Goal: Browse casually

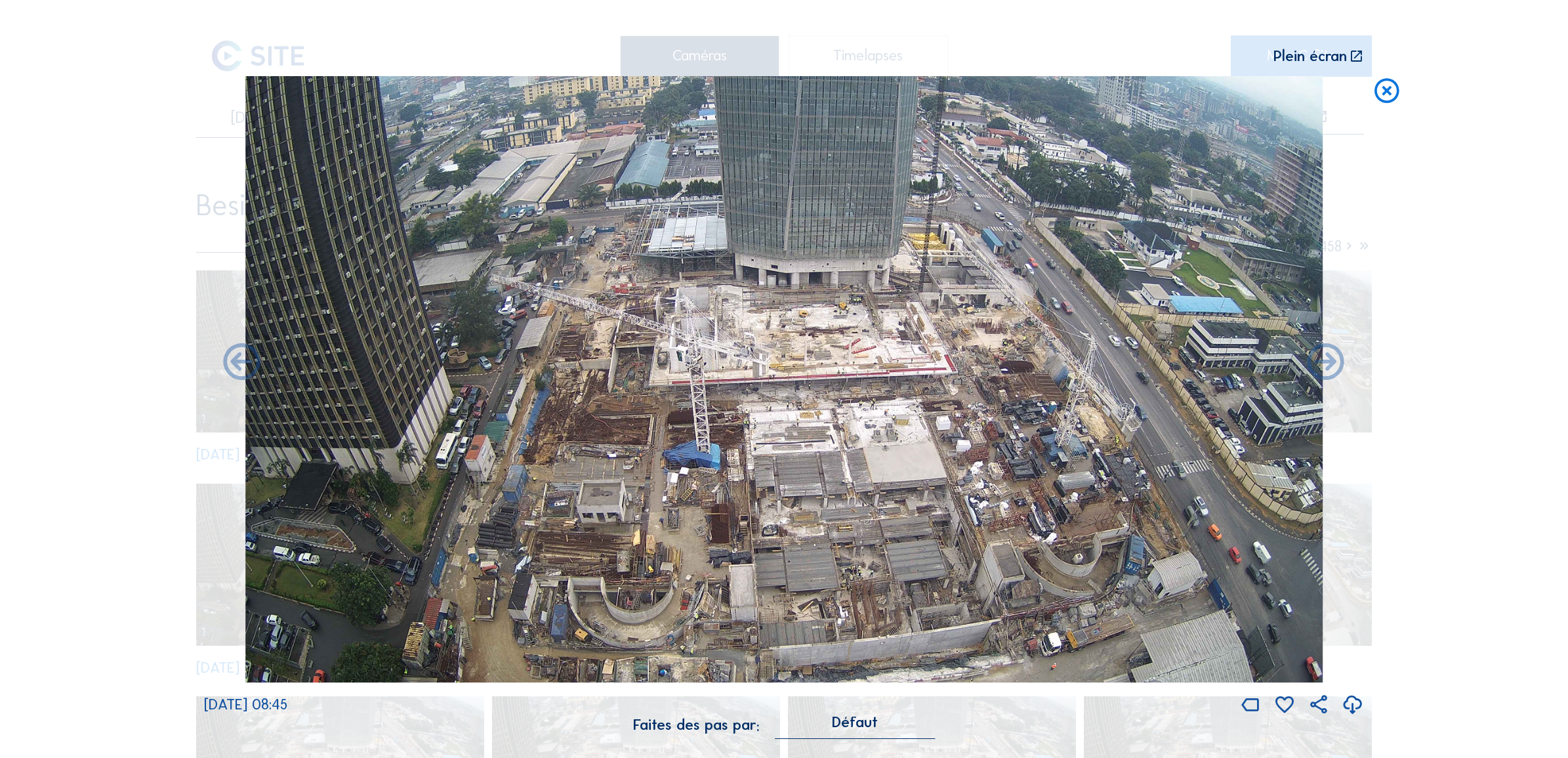
click at [1386, 94] on icon at bounding box center [1387, 91] width 30 height 31
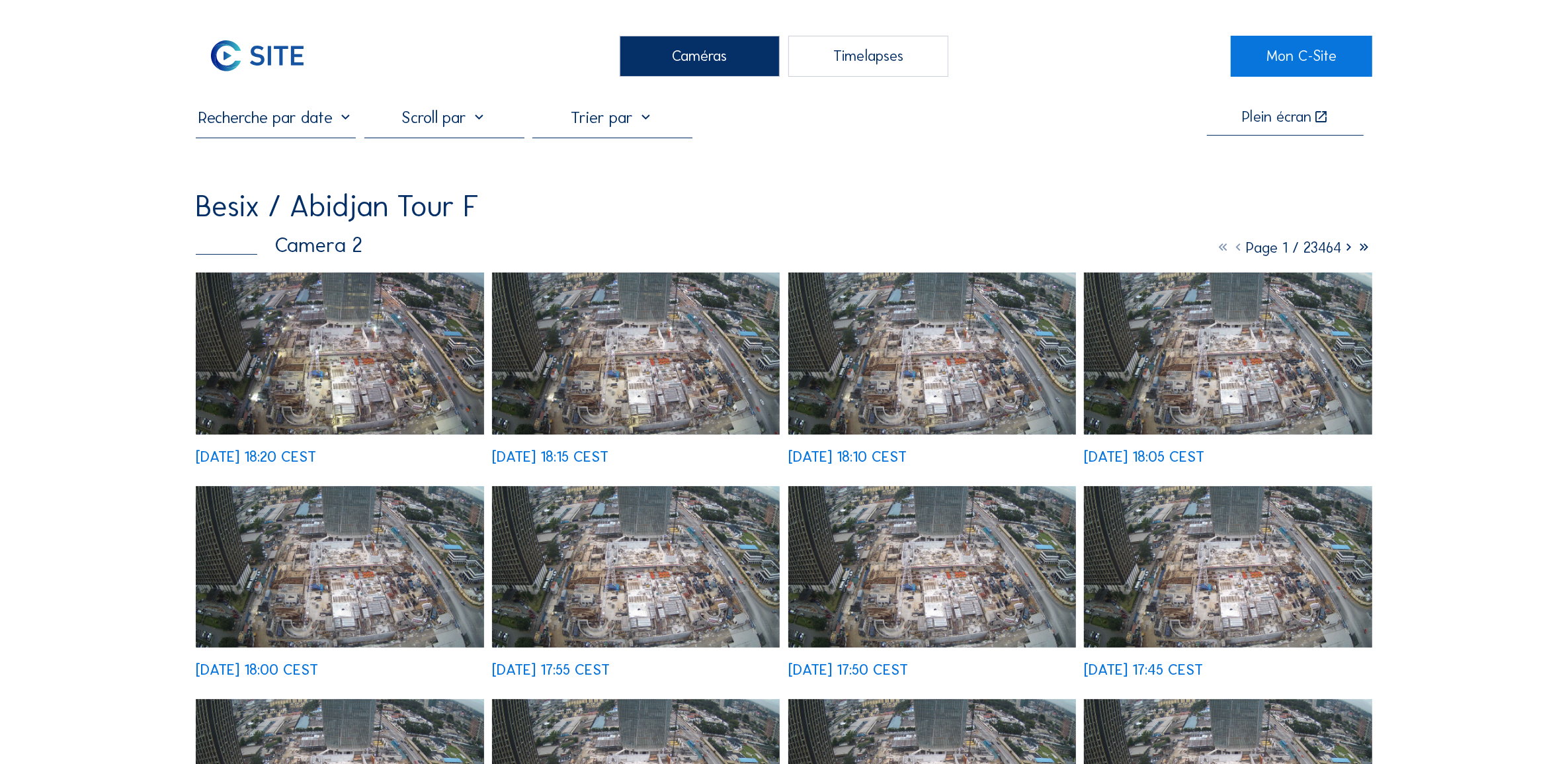
click at [390, 344] on img at bounding box center [339, 353] width 287 height 162
